Goal: Task Accomplishment & Management: Use online tool/utility

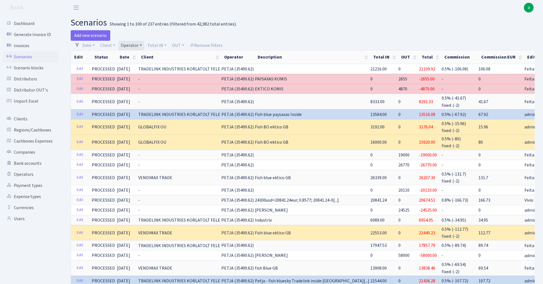
select select "100"
click at [132, 44] on link "Operator" at bounding box center [132, 45] width 26 height 9
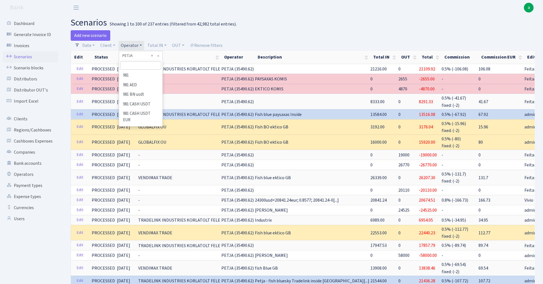
scroll to position [2231, 0]
click at [144, 65] on input "search" at bounding box center [140, 65] width 41 height 9
type input "981"
click at [129, 75] on li "981" at bounding box center [141, 76] width 42 height 10
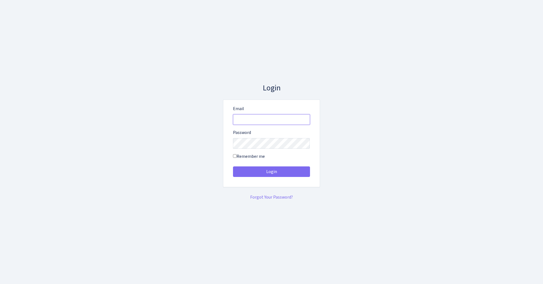
type input "[EMAIL_ADDRESS][DOMAIN_NAME]"
click at [271, 171] on button "Login" at bounding box center [271, 171] width 77 height 11
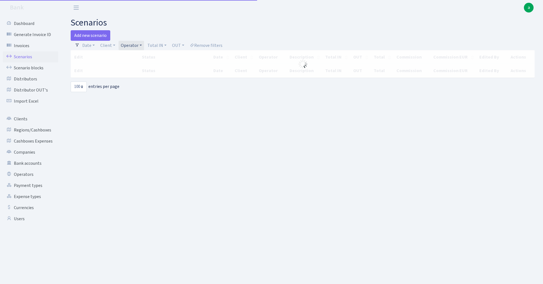
select select "100"
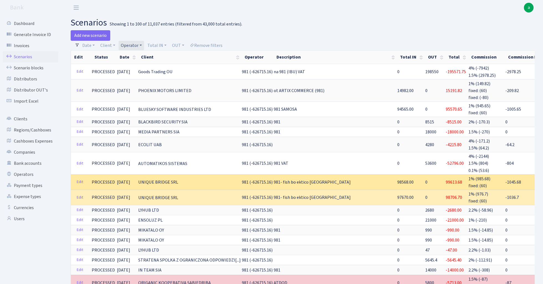
drag, startPoint x: 137, startPoint y: 179, endPoint x: 187, endPoint y: 179, distance: 50.2
click at [187, 179] on td "UNIQUE BRIDGE SRL" at bounding box center [190, 181] width 104 height 15
copy span "UNIQUE BRIDGE SRL"
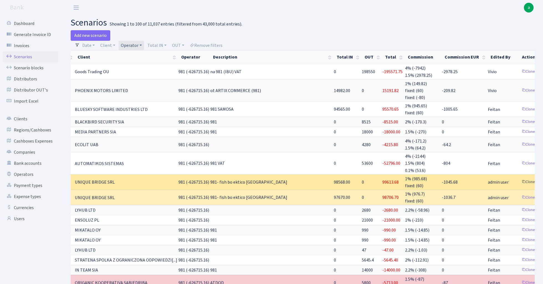
scroll to position [0, 63]
click at [520, 178] on link "Clone" at bounding box center [529, 182] width 18 height 9
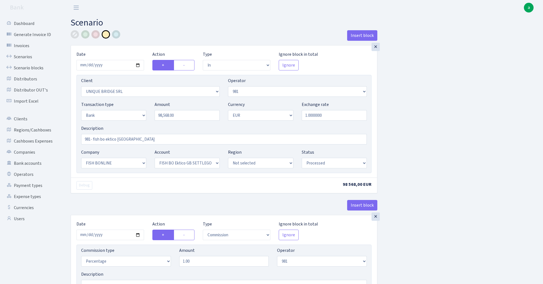
select select "in"
select select "3102"
select select "61"
select select "2"
select select "1"
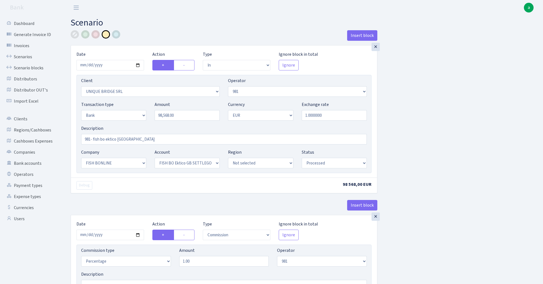
select select "22"
select select "63"
select select "processed"
select select "commission"
select select "61"
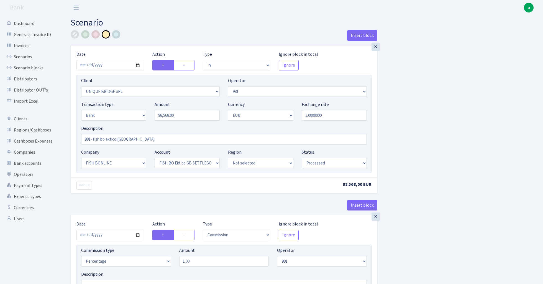
select select "processed"
select select "commission"
select select "fixed"
select select "61"
select select "processed"
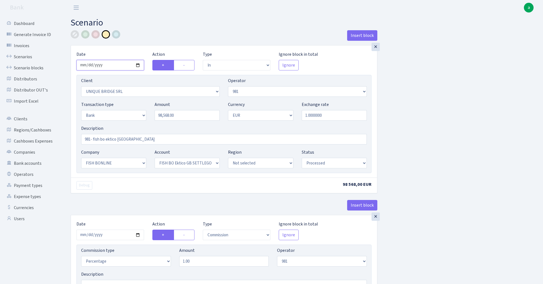
click at [110, 63] on input "2025-08-12" at bounding box center [111, 65] width 68 height 11
type input "2025-08-13"
click at [150, 36] on div "Insert block" at bounding box center [224, 37] width 307 height 15
click at [190, 118] on input "98568.00" at bounding box center [187, 115] width 65 height 11
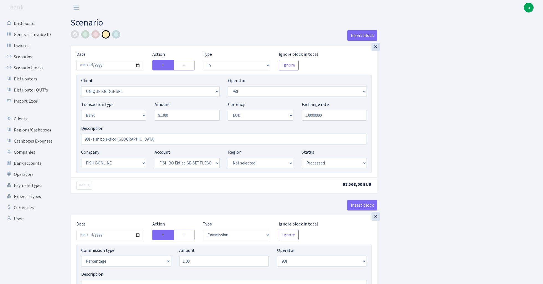
type input "91,300.00"
click at [435, 117] on div "Insert block × Date 2025-08-13 Action + - Type --- In Out Commission Field requ…" at bounding box center [303, 280] width 473 height 501
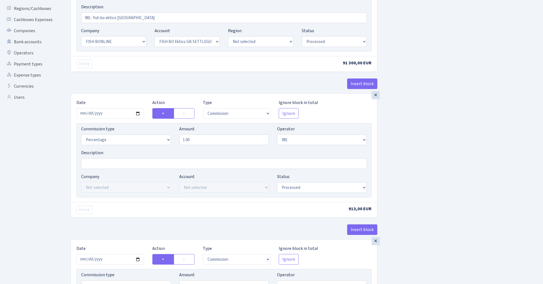
scroll to position [127, 0]
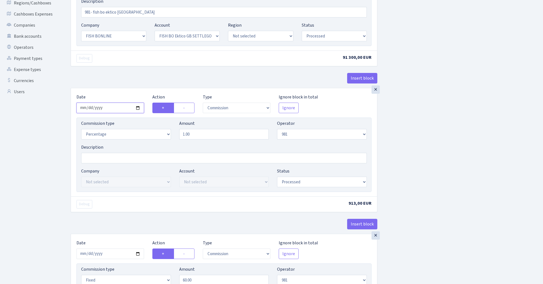
click at [110, 107] on input "2025-08-12" at bounding box center [111, 108] width 68 height 11
type input "[DATE]"
click at [117, 85] on div "Insert block" at bounding box center [224, 80] width 307 height 15
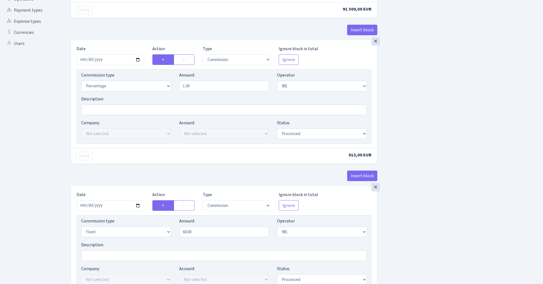
scroll to position [245, 0]
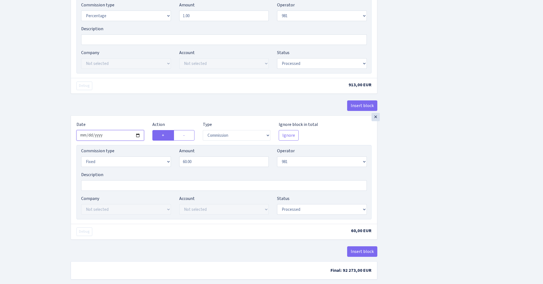
click at [110, 135] on input "2025-08-12" at bounding box center [111, 135] width 68 height 11
type input "2025-08-13"
click at [124, 103] on div "Insert block" at bounding box center [224, 107] width 307 height 15
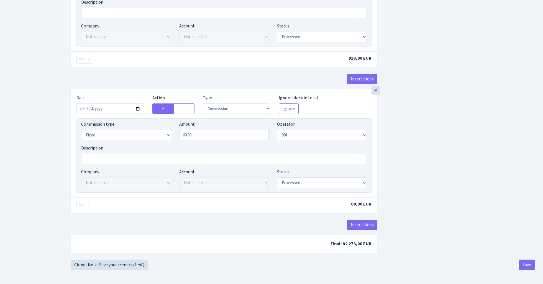
scroll to position [274, 0]
click at [524, 264] on button "Save" at bounding box center [527, 264] width 16 height 11
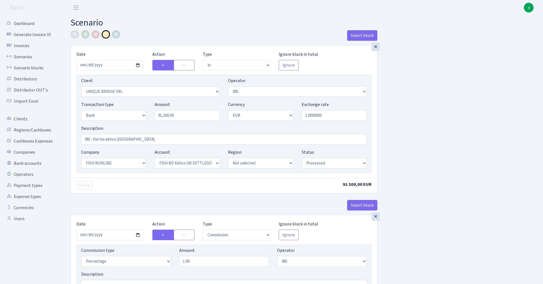
select select "in"
select select "3102"
select select "61"
select select "2"
select select "1"
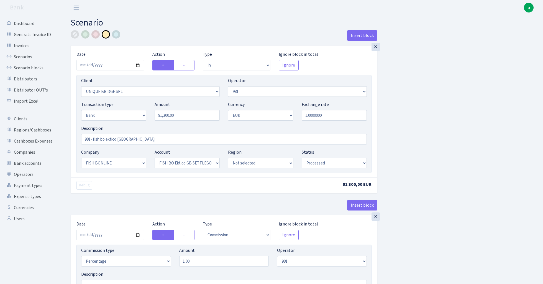
select select "22"
select select "63"
select select "processed"
select select "commission"
select select "61"
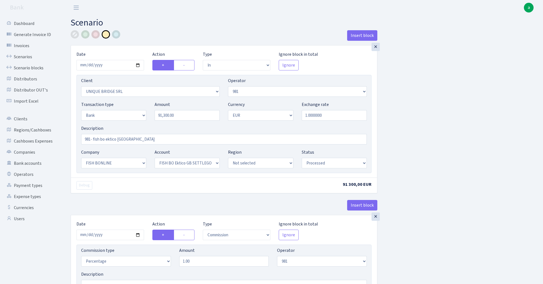
select select "processed"
select select "commission"
select select "fixed"
select select "61"
select select "processed"
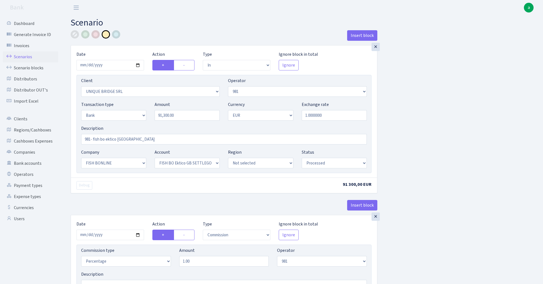
click at [22, 58] on link "Scenarios" at bounding box center [30, 56] width 55 height 11
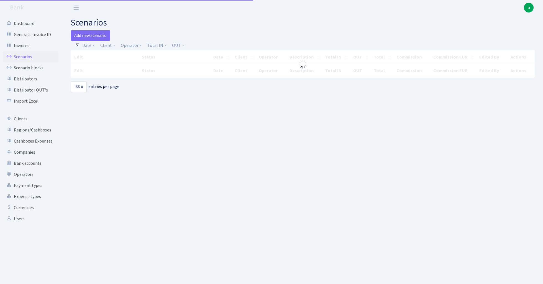
select select "100"
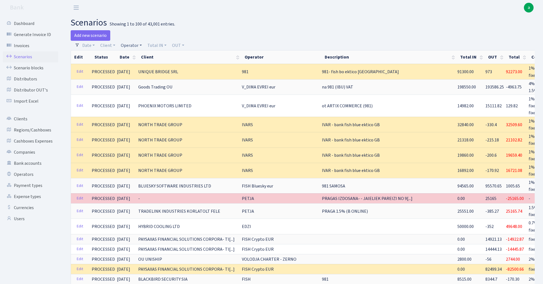
click at [131, 46] on link "Operator" at bounding box center [132, 45] width 26 height 9
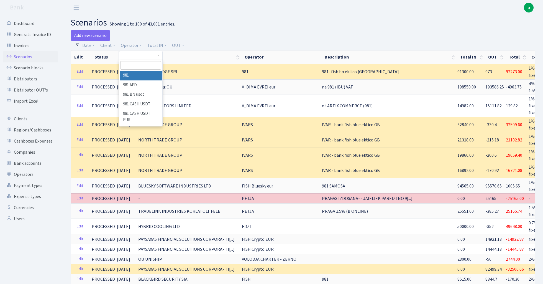
click at [139, 68] on input "search" at bounding box center [140, 65] width 41 height 9
type input "petja"
click at [140, 75] on li "PETJA" at bounding box center [141, 76] width 42 height 10
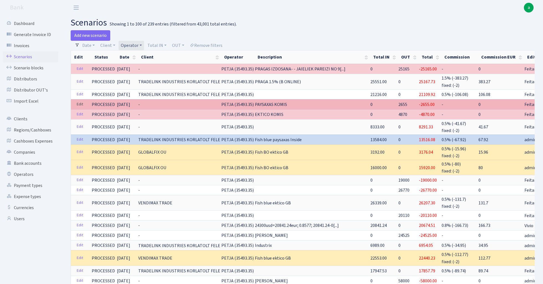
click at [78, 103] on link "Edit" at bounding box center [79, 104] width 11 height 9
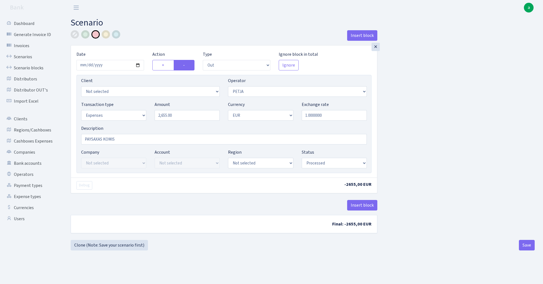
select select "out"
select select "392"
select select "7"
select select "1"
select select "processed"
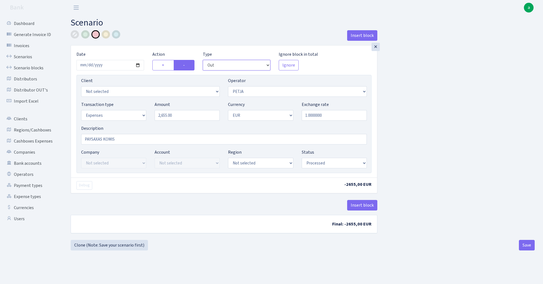
drag, startPoint x: 216, startPoint y: 64, endPoint x: 181, endPoint y: 113, distance: 60.1
click at [181, 113] on div "× Date [DATE] Action + - Type --- In Out Commission Field required. [GEOGRAPHIC…" at bounding box center [224, 111] width 306 height 132
click at [181, 113] on input "2655.00" at bounding box center [187, 115] width 65 height 11
type input "2,655.00"
select select "commission"
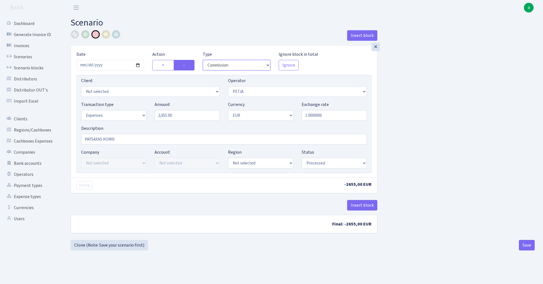
select select "392"
select select "processed"
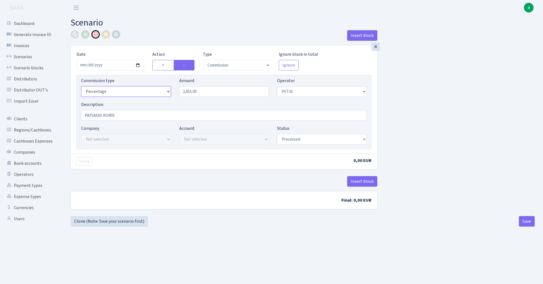
select select "fixed"
click at [124, 115] on input "PAYSAXAS KOMIS" at bounding box center [224, 115] width 286 height 11
type input "PAYSAXAS KOMIS 0.4% - Paypugs %"
click at [76, 34] on div at bounding box center [75, 34] width 8 height 8
click at [85, 34] on div at bounding box center [85, 34] width 8 height 8
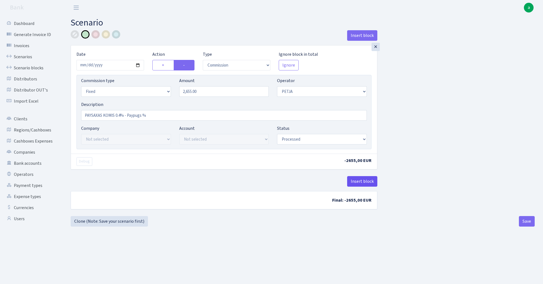
click at [360, 178] on button "Insert block" at bounding box center [362, 181] width 30 height 11
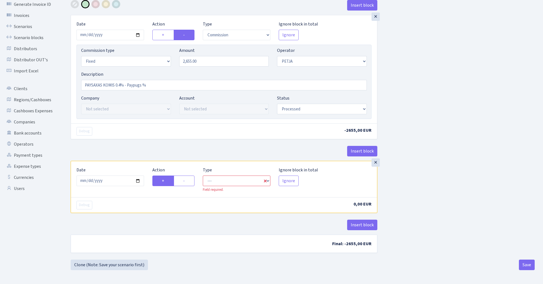
scroll to position [31, 0]
select select "commission"
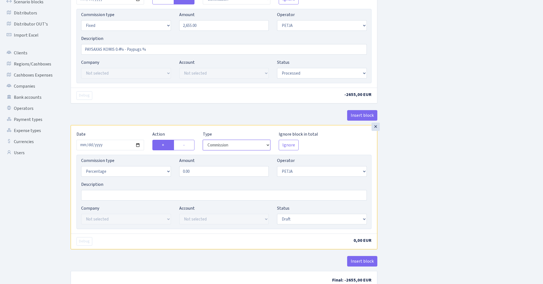
scroll to position [69, 0]
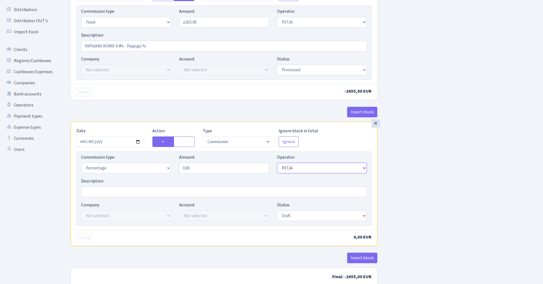
select select "325"
select select "fixed"
click at [376, 124] on div "×" at bounding box center [376, 123] width 8 height 8
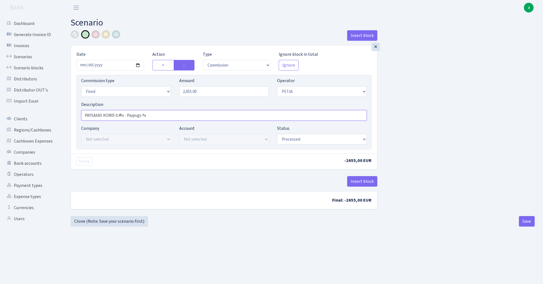
click at [115, 116] on input "PAYSAXAS KOMIS 0.4% - Paypugs %" at bounding box center [224, 115] width 286 height 11
click at [160, 115] on input "PAYSAXAS KOMISIJAS 0.4% - Paypugs %" at bounding box center [224, 115] width 286 height 11
click at [180, 116] on input "PAYSAXAS KOMISIJAS 0.4% - Paypugs % 0.2%" at bounding box center [224, 115] width 286 height 11
type input "PAYSAXAS KOMISIJAS 0.4% - Paypugs % 0.2% (par 2025.05-06 jau aprēķinātas)"
click at [109, 35] on div at bounding box center [106, 34] width 8 height 8
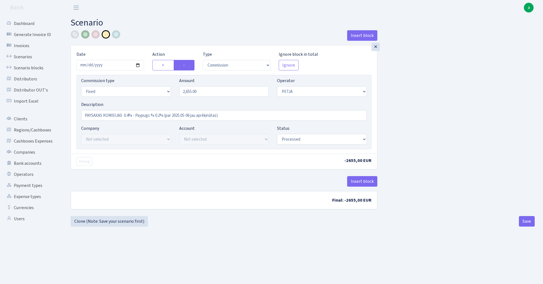
click at [85, 34] on div at bounding box center [85, 34] width 8 height 8
click at [527, 220] on button "Save" at bounding box center [527, 221] width 16 height 11
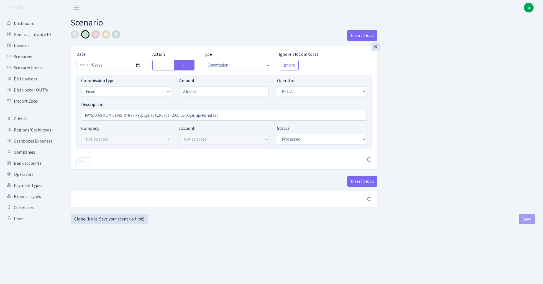
select select "commission"
select select "fixed"
select select "392"
select select "processed"
click at [20, 56] on link "Scenarios" at bounding box center [30, 56] width 55 height 11
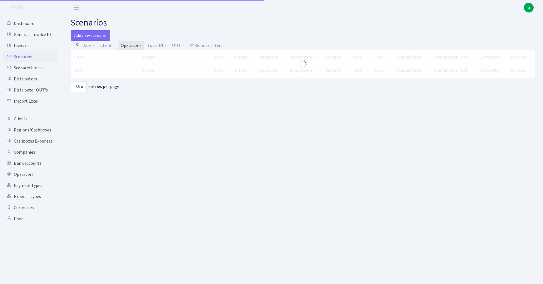
select select "100"
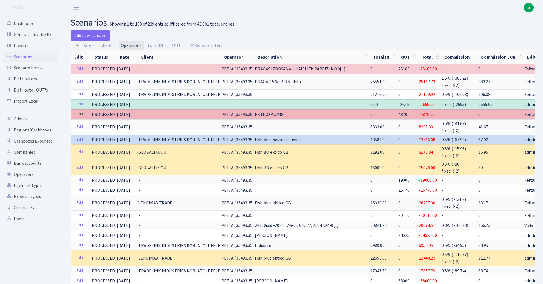
click at [78, 114] on link "Edit" at bounding box center [79, 114] width 11 height 9
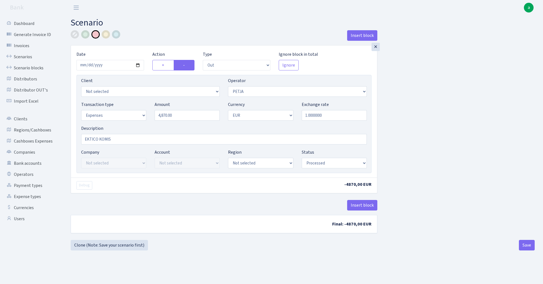
select select "out"
select select "392"
select select "7"
select select "1"
select select "processed"
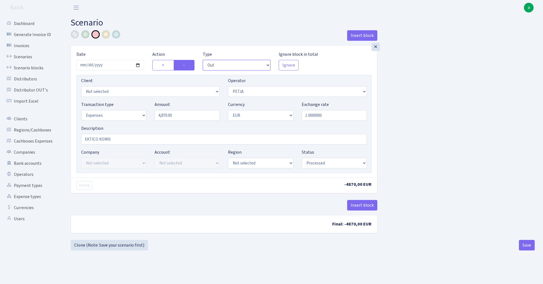
select select "commission"
select select "392"
select select "processed"
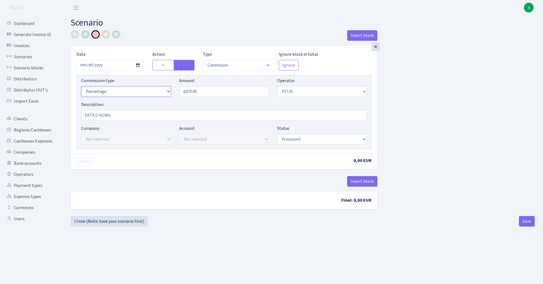
select select "fixed"
click at [83, 34] on div at bounding box center [85, 34] width 8 height 8
click at [116, 116] on input "EKTICO KOMIS" at bounding box center [224, 115] width 286 height 11
click at [118, 115] on input "EKTICO KOMISIJAS 0.5% - emil 0.3%" at bounding box center [224, 115] width 286 height 11
type input "EKTICO KOMISIJAS (2025.05-07) 0.5% - emil 0.3%"
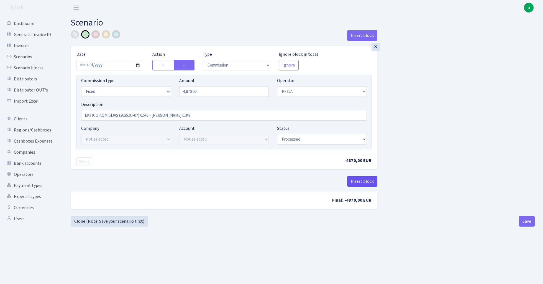
click at [368, 180] on button "Insert block" at bounding box center [362, 181] width 30 height 11
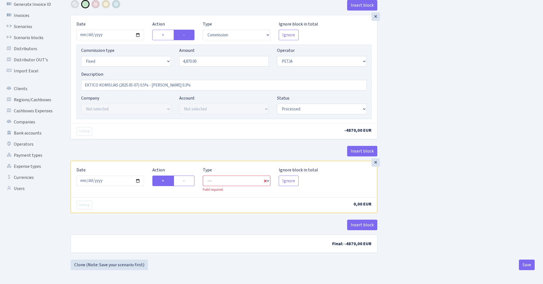
scroll to position [31, 0]
select select "in"
select select "392"
select select "1"
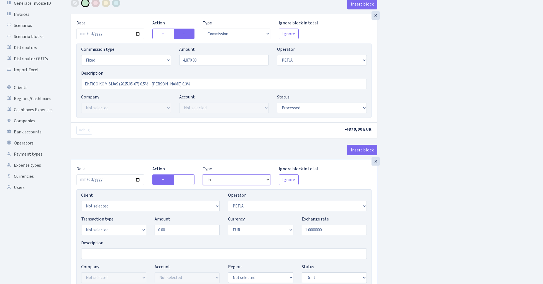
select select "commission"
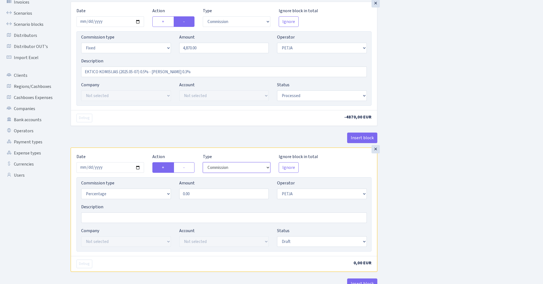
scroll to position [52, 0]
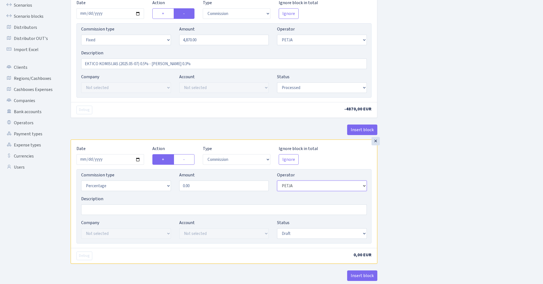
select select "492"
select select "fixed"
click at [201, 185] on input "0.00" at bounding box center [224, 185] width 90 height 11
paste input "€ 47,272.54"
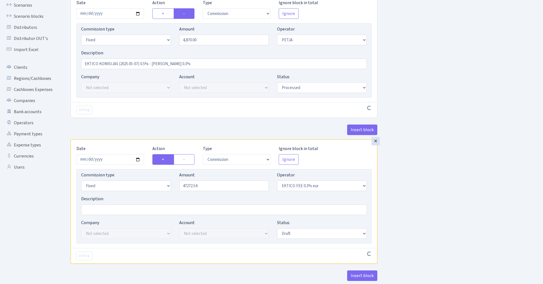
type input "47,272.54"
click at [443, 168] on div "Insert block × Date 2025-08-13 Action + - Type --- In Out Commission Field requ…" at bounding box center [303, 143] width 473 height 329
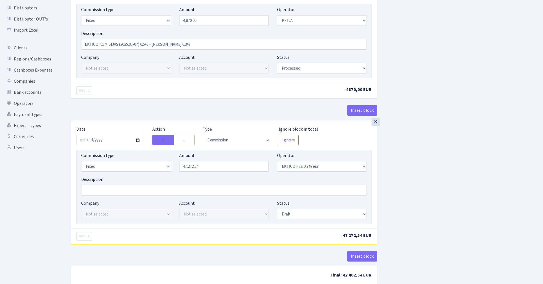
scroll to position [78, 0]
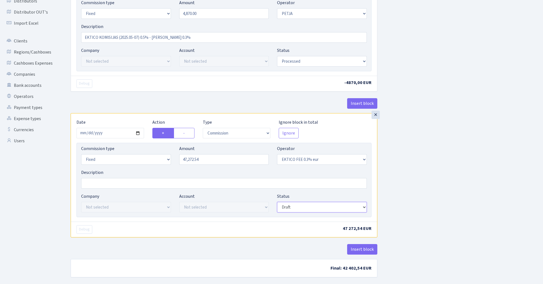
select select "processed"
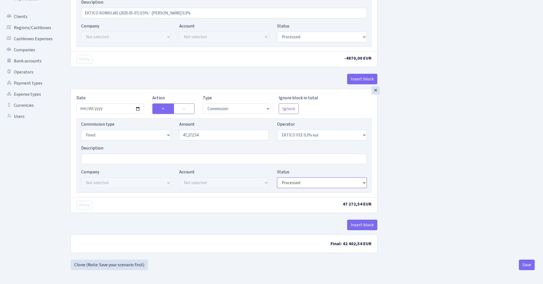
scroll to position [104, 0]
click at [365, 226] on button "Insert block" at bounding box center [362, 225] width 30 height 11
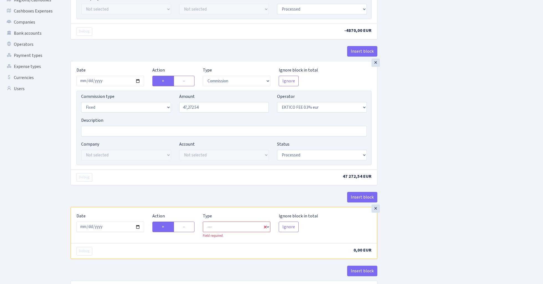
scroll to position [155, 0]
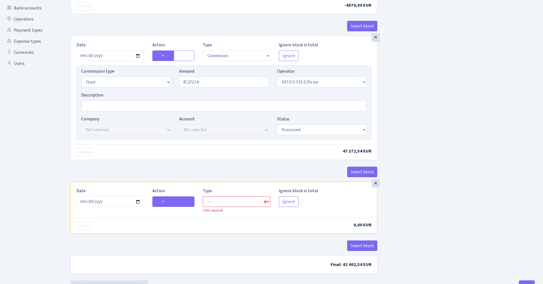
click at [187, 200] on label "-" at bounding box center [184, 201] width 21 height 11
click at [187, 200] on input "-" at bounding box center [185, 200] width 4 height 4
radio input "true"
radio input "false"
select select "commission"
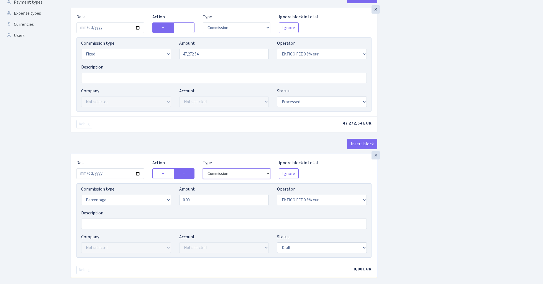
scroll to position [192, 0]
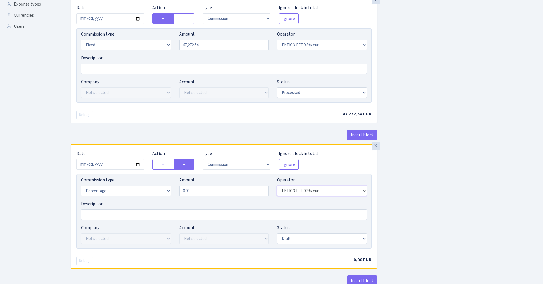
select select "200"
select select "fixed"
select select "processed"
click at [436, 179] on div "Insert block × Date 2025-08-13 Action + - Type --- In Out Commission Field requ…" at bounding box center [303, 76] width 473 height 477
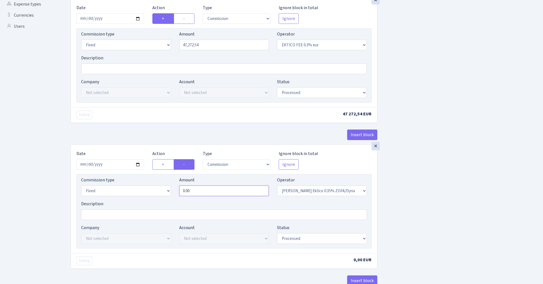
click at [209, 194] on input "0.00" at bounding box center [224, 190] width 90 height 11
paste input "€ 24,817.54"
type input "24,817.54"
click at [453, 146] on div "Insert block × Date 2025-08-13 Action + - Type --- In Out Commission Field requ…" at bounding box center [303, 76] width 473 height 477
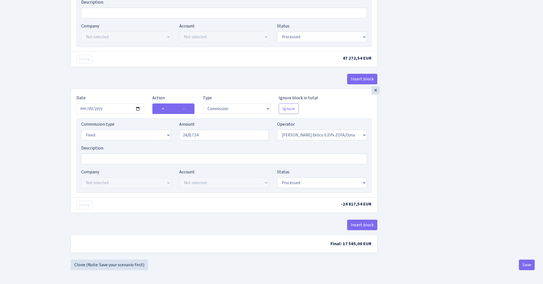
scroll to position [251, 0]
click at [526, 261] on button "Save" at bounding box center [527, 264] width 16 height 11
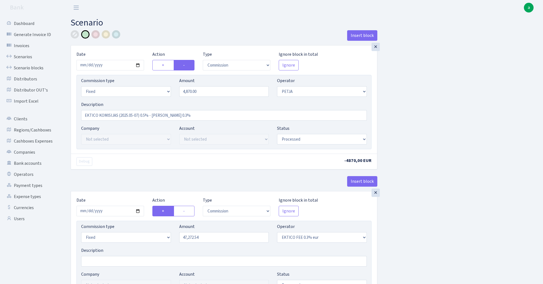
select select "commission"
select select "fixed"
select select "392"
select select "processed"
select select "commission"
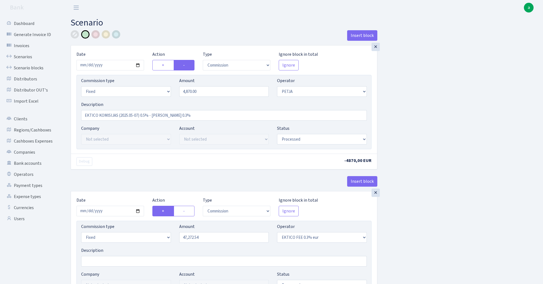
select select "fixed"
select select "492"
select select "processed"
select select "commission"
select select "fixed"
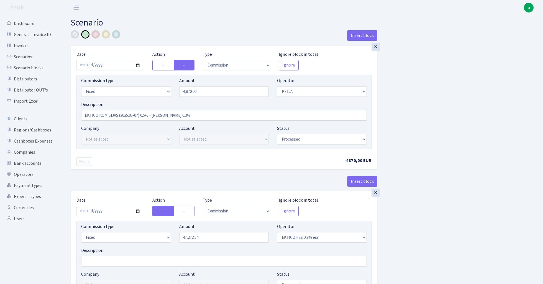
select select "200"
select select "processed"
click at [140, 113] on input "EKTICO KOMISIJAS (2025.05-07) 0.5% - emil 0.3%" at bounding box center [224, 115] width 286 height 11
click at [159, 115] on input "EKTICO KOMISIJAS (2025.05-07)Petja 0.5% - emil 0.3%" at bounding box center [224, 115] width 286 height 11
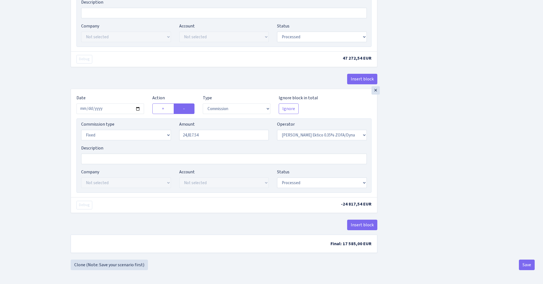
scroll to position [251, 0]
type input "EKTICO KOMISIJAS (2025.05-07)Petja 0.5% Oleg Bab 0.35% - emil 0.3%"
click at [527, 262] on button "Save" at bounding box center [527, 264] width 16 height 11
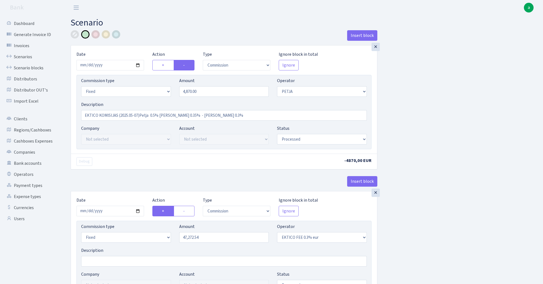
select select "commission"
select select "fixed"
select select "392"
select select "processed"
select select "commission"
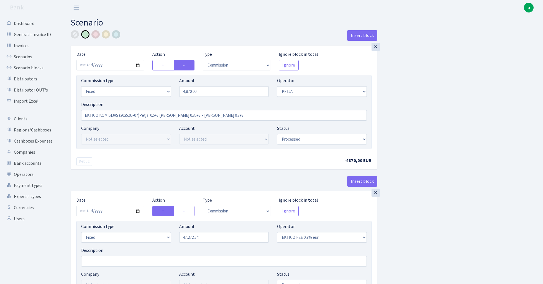
select select "fixed"
select select "492"
select select "processed"
select select "commission"
select select "fixed"
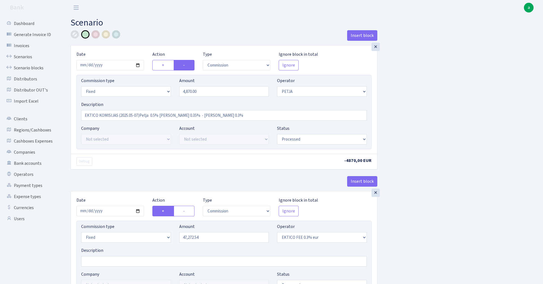
select select "200"
select select "processed"
click at [20, 54] on link "Scenarios" at bounding box center [30, 56] width 55 height 11
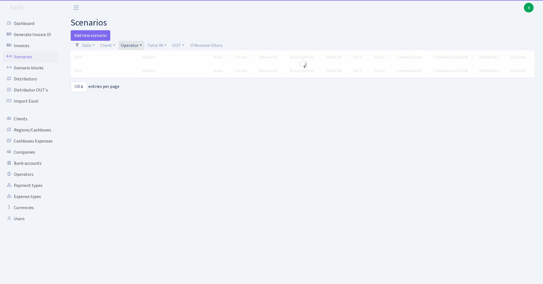
select select "100"
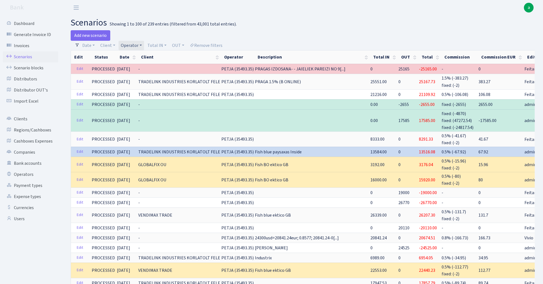
click at [131, 44] on link "Operator" at bounding box center [132, 45] width 26 height 9
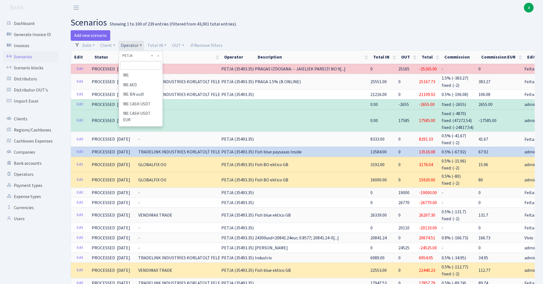
scroll to position [2231, 0]
click at [137, 63] on input "search" at bounding box center [140, 65] width 41 height 9
type input "981"
click at [141, 76] on li "981" at bounding box center [141, 76] width 42 height 10
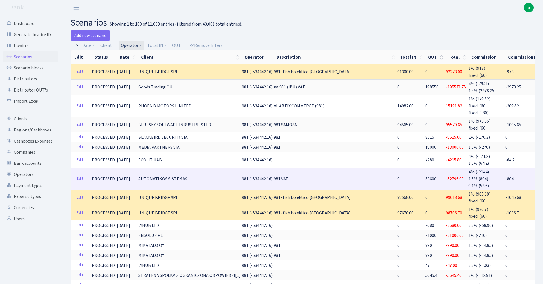
drag, startPoint x: 137, startPoint y: 175, endPoint x: 186, endPoint y: 175, distance: 49.6
click at [186, 175] on td "AUTOMATIKOS SISTEMAS" at bounding box center [190, 178] width 104 height 22
copy span "AUTOMATIKOS SISTEMAS"
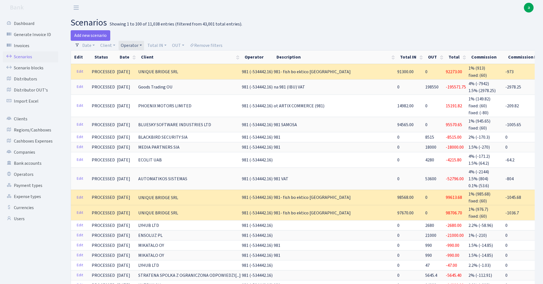
click at [132, 45] on link "Operator" at bounding box center [132, 45] width 26 height 9
click at [144, 65] on input "search" at bounding box center [140, 65] width 41 height 9
type input "[PERSON_NAME]"
click at [152, 78] on li "[PERSON_NAME]" at bounding box center [141, 76] width 42 height 10
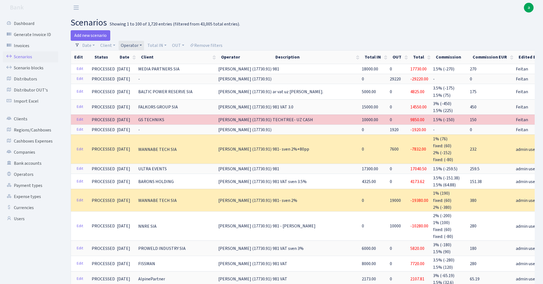
click at [132, 45] on link "Operator" at bounding box center [132, 45] width 26 height 9
